Goal: Communication & Community: Share content

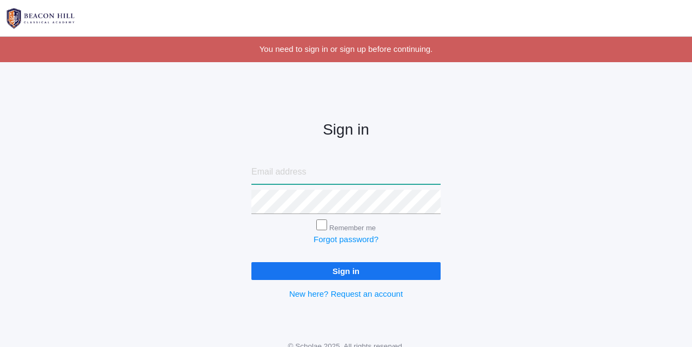
type input "[PERSON_NAME][EMAIL_ADDRESS][DOMAIN_NAME]"
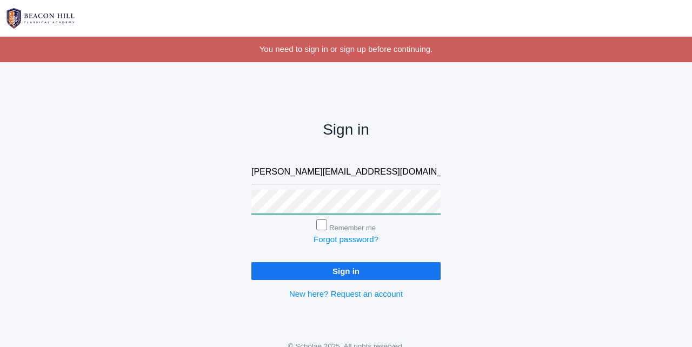
click at [346, 269] on input "Sign in" at bounding box center [346, 271] width 189 height 18
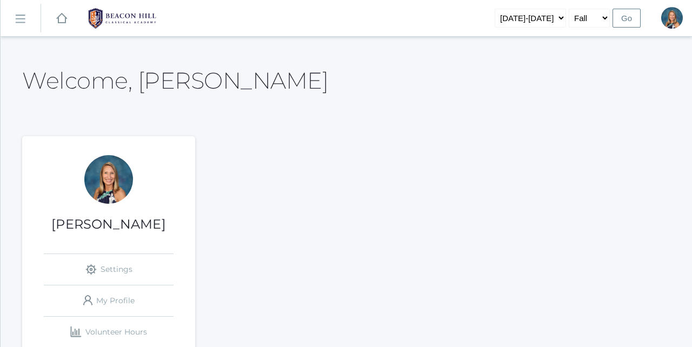
click at [16, 21] on rect at bounding box center [19, 18] width 17 height 17
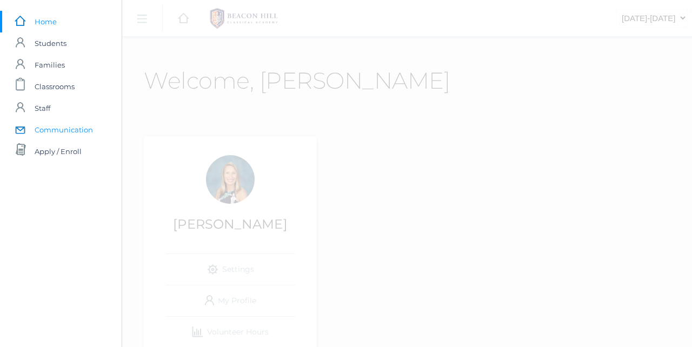
click at [56, 128] on span "Communication" at bounding box center [64, 130] width 58 height 22
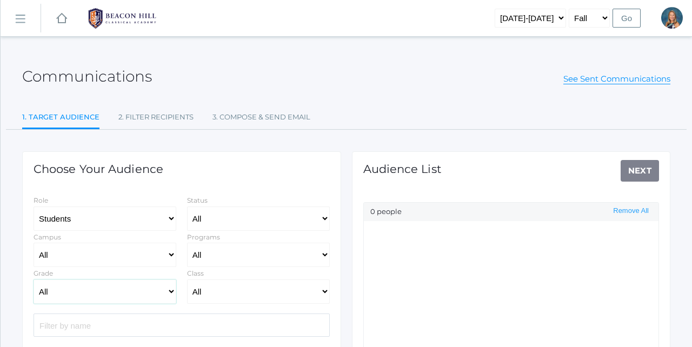
click at [141, 289] on select "All Grammar - Kindergarten - 1st Grade - 2nd Grade - 3rd Grade - 4th Grade - 5t…" at bounding box center [105, 292] width 143 height 24
select select "Enrolled"
select select "2"
click at [234, 286] on select "All 01LA - First Grade [PERSON_NAME] 01LA - First Grade [PERSON_NAME] 02LA - Se…" at bounding box center [258, 292] width 143 height 24
select select "1970"
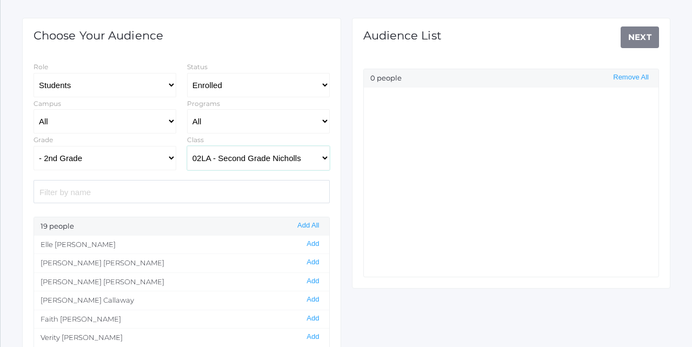
scroll to position [150, 0]
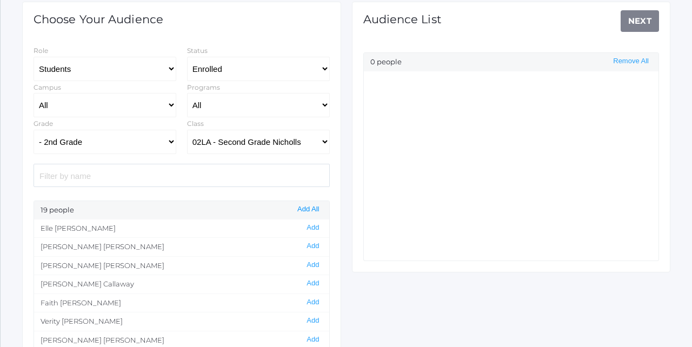
click at [303, 210] on button "Add All" at bounding box center [308, 209] width 28 height 9
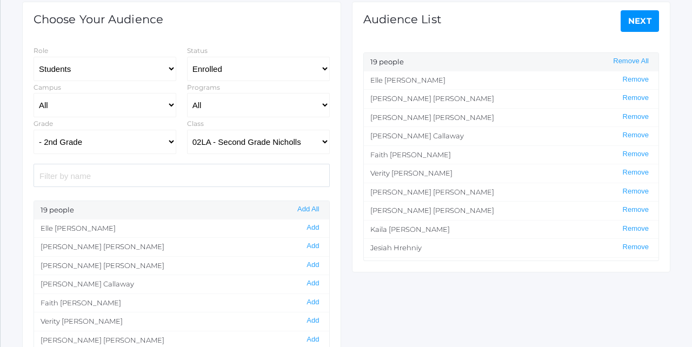
click at [639, 18] on link "Next" at bounding box center [640, 21] width 39 height 22
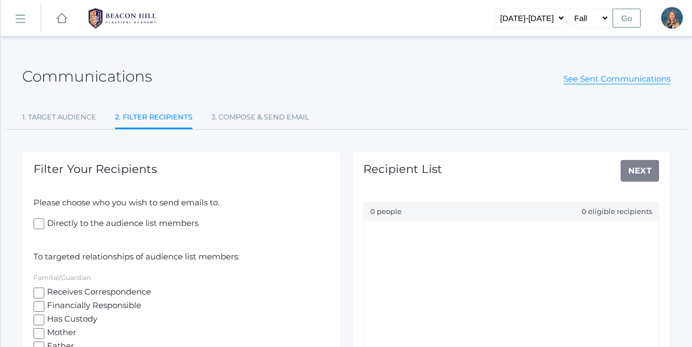
click at [40, 291] on input "Receives Correspondence" at bounding box center [39, 293] width 11 height 11
checkbox input "true"
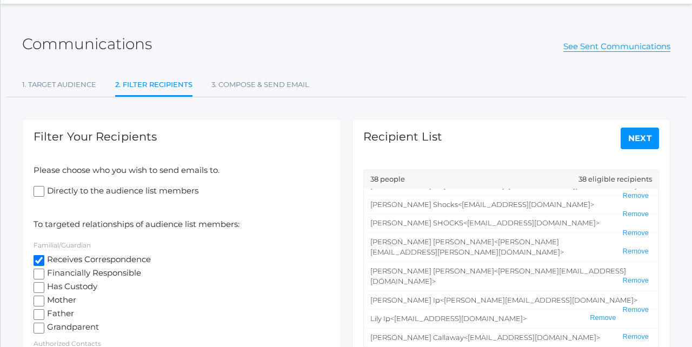
scroll to position [33, 0]
click at [636, 134] on link "Next" at bounding box center [640, 138] width 39 height 22
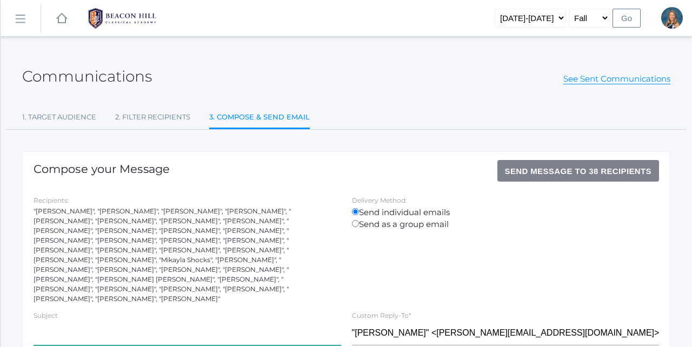
click at [141, 321] on input "text" at bounding box center [188, 333] width 308 height 24
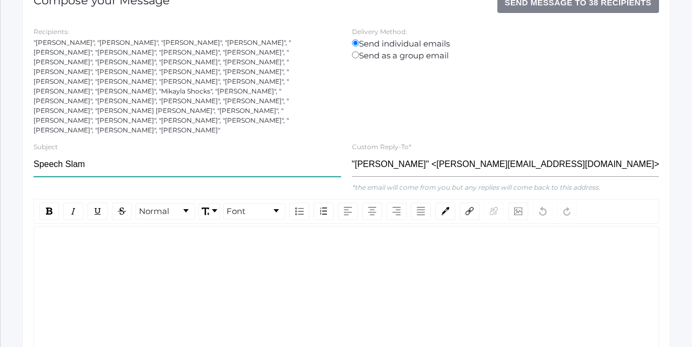
scroll to position [182, 0]
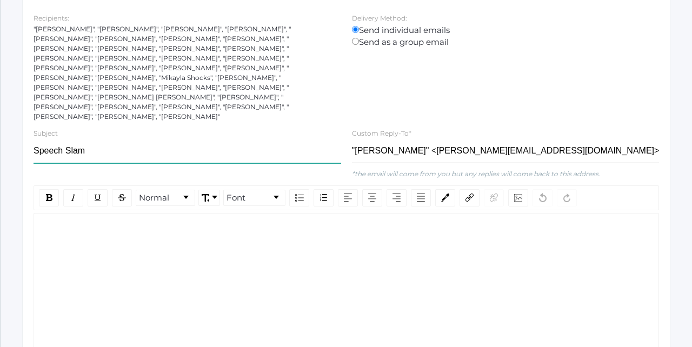
type input "Speech Slam"
click at [107, 224] on div "rdw-editor" at bounding box center [347, 230] width 608 height 12
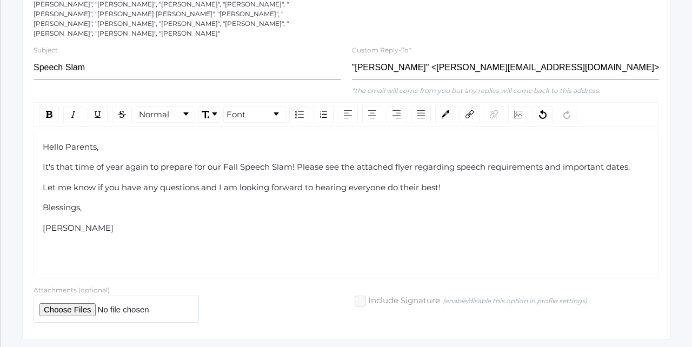
scroll to position [265, 0]
click at [75, 296] on input "file" at bounding box center [117, 309] width 166 height 27
type input "C:\fakepath\Speech Slam 2025.pdf"
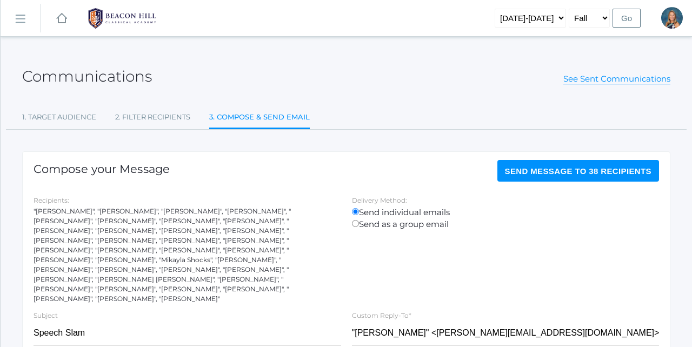
scroll to position [0, 0]
click at [521, 169] on span "Send Message to 38 recipients" at bounding box center [578, 171] width 147 height 9
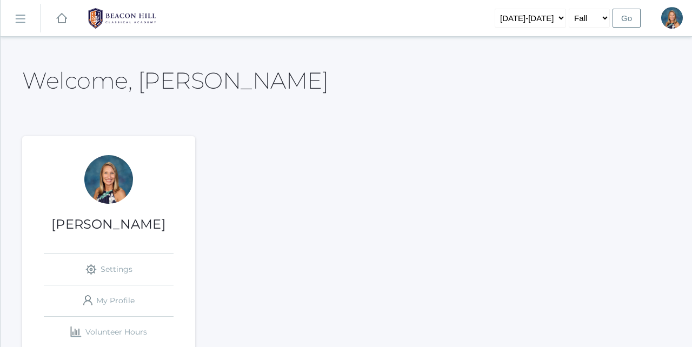
click at [16, 17] on rect at bounding box center [19, 18] width 17 height 17
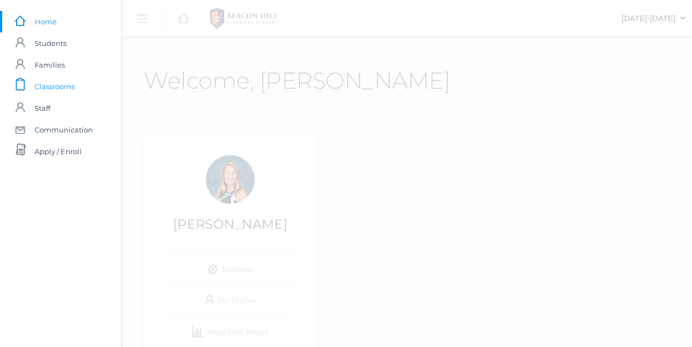
click at [55, 85] on span "Classrooms" at bounding box center [55, 87] width 40 height 22
